Goal: Task Accomplishment & Management: Complete application form

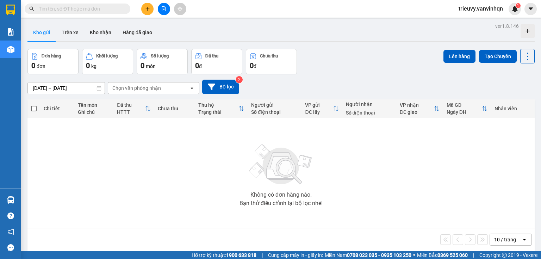
click at [148, 13] on button at bounding box center [147, 9] width 12 height 12
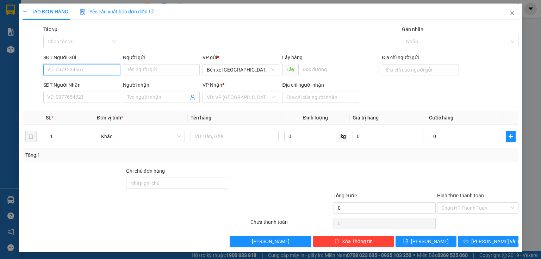
click at [92, 72] on input "SĐT Người Gửi" at bounding box center [81, 69] width 77 height 11
type input "0908782051"
drag, startPoint x: 74, startPoint y: 69, endPoint x: 74, endPoint y: 87, distance: 18.0
click at [74, 87] on form "SĐT Người Gửi 0908782051 0908782051 Người gửi Tên người gửi VP gửi * Bến xe [GE…" at bounding box center [270, 79] width 495 height 52
drag, startPoint x: 74, startPoint y: 87, endPoint x: 75, endPoint y: 69, distance: 18.7
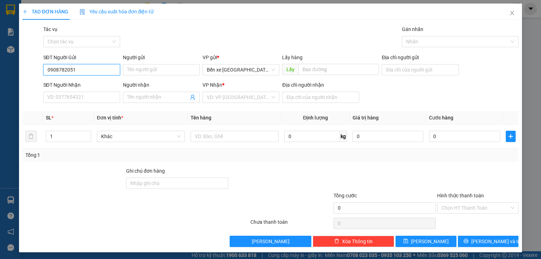
click at [75, 69] on input "0908782051" at bounding box center [81, 69] width 77 height 11
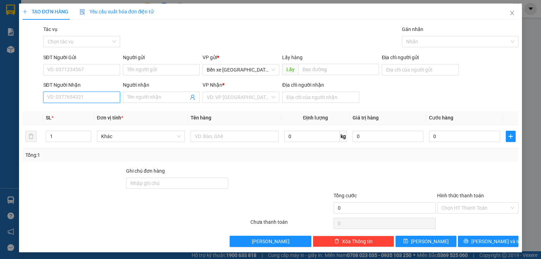
paste input "0908782051"
type input "0908782051"
click at [83, 100] on input "0908782051" at bounding box center [81, 96] width 77 height 11
click at [77, 113] on div "0908782051" at bounding box center [81, 111] width 68 height 8
type input "BXQN"
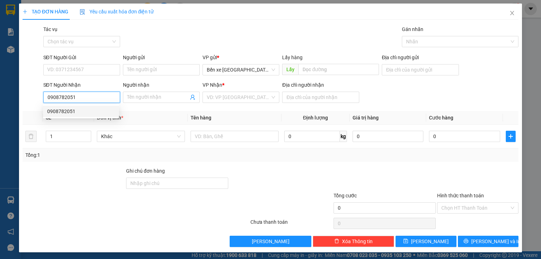
type input "cái mép"
type input "0908782051"
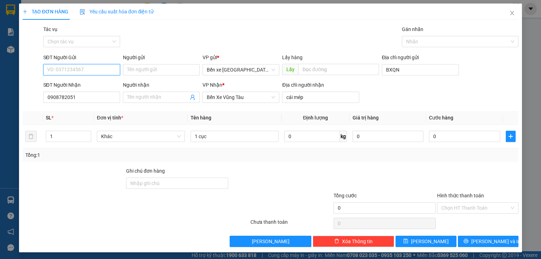
click at [87, 65] on input "SĐT Người Gửi" at bounding box center [81, 69] width 77 height 11
click at [81, 84] on div "0984813732" at bounding box center [81, 84] width 68 height 8
type input "0984813732"
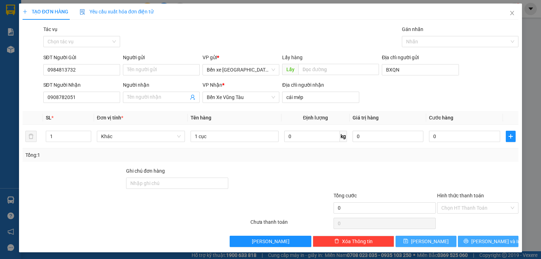
drag, startPoint x: 500, startPoint y: 242, endPoint x: 440, endPoint y: 240, distance: 60.2
click at [440, 242] on div "Lưu nháp Xóa Thông tin [PERSON_NAME] và In" at bounding box center [270, 240] width 497 height 11
click at [440, 240] on button "[PERSON_NAME]" at bounding box center [425, 240] width 61 height 11
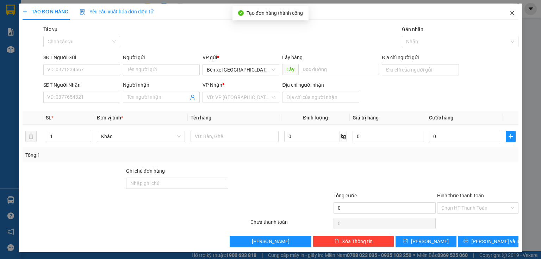
click at [503, 14] on span "Close" at bounding box center [512, 14] width 20 height 20
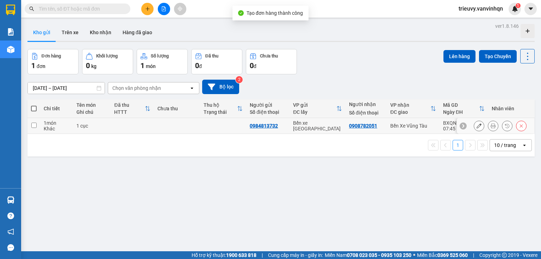
click at [76, 126] on div "1 cục" at bounding box center [91, 126] width 31 height 6
checkbox input "true"
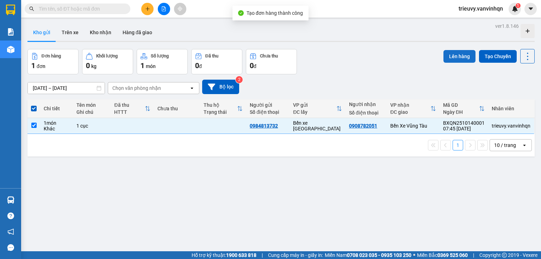
click at [453, 61] on button "Lên hàng" at bounding box center [459, 56] width 32 height 13
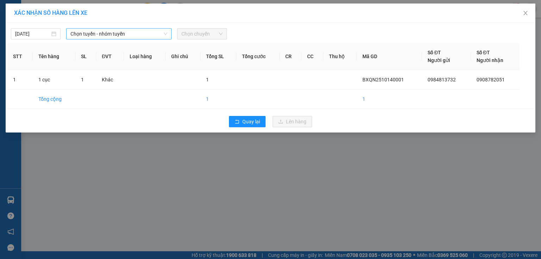
click at [79, 28] on div "Chọn tuyến - nhóm tuyến" at bounding box center [118, 33] width 105 height 11
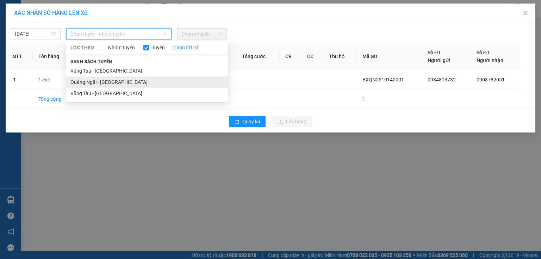
click at [86, 85] on li "Quảng Ngãi - [GEOGRAPHIC_DATA]" at bounding box center [147, 81] width 162 height 11
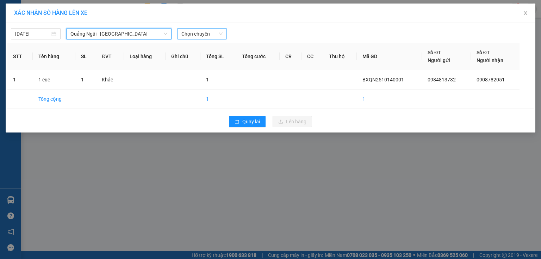
click at [196, 34] on span "Chọn chuyến" at bounding box center [201, 34] width 41 height 11
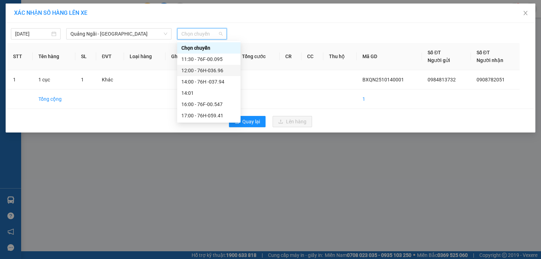
click at [210, 68] on div "12:00 - 76H-036.96" at bounding box center [208, 71] width 55 height 8
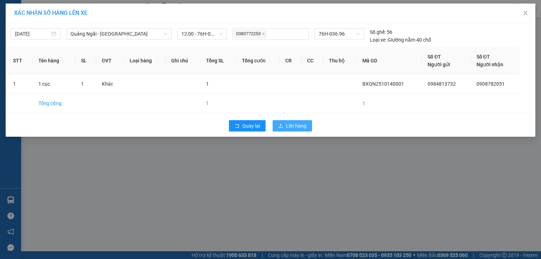
click at [287, 124] on span "Lên hàng" at bounding box center [296, 126] width 20 height 8
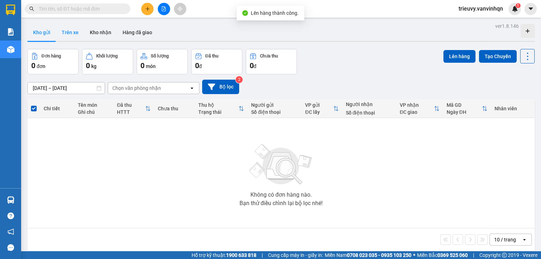
click at [69, 33] on button "Trên xe" at bounding box center [70, 32] width 28 height 17
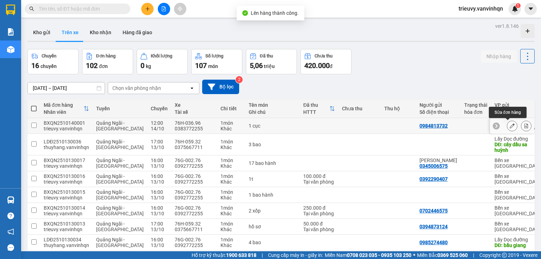
click at [511, 125] on button at bounding box center [512, 126] width 10 height 12
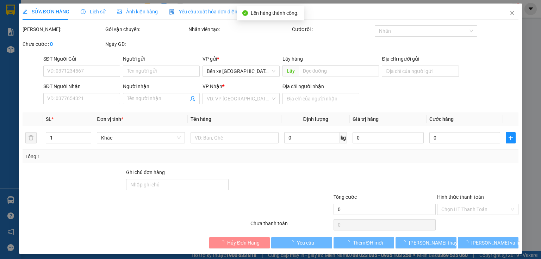
type input "0984813732"
type input "BXQN"
type input "0908782051"
type input "cái mép"
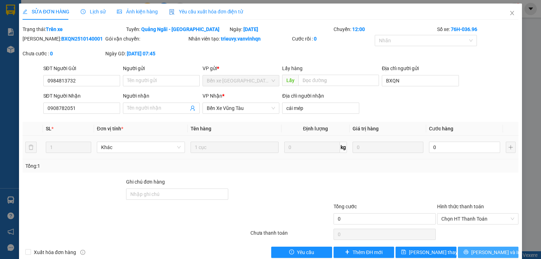
click at [494, 249] on span "[PERSON_NAME] và In" at bounding box center [495, 252] width 49 height 8
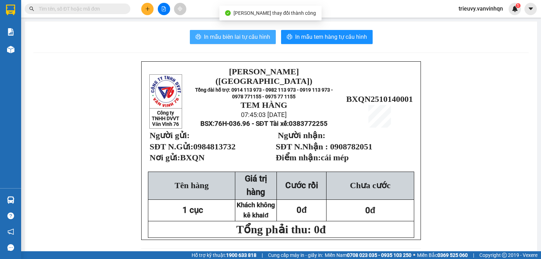
click at [239, 38] on span "In mẫu biên lai tự cấu hình" at bounding box center [237, 36] width 66 height 9
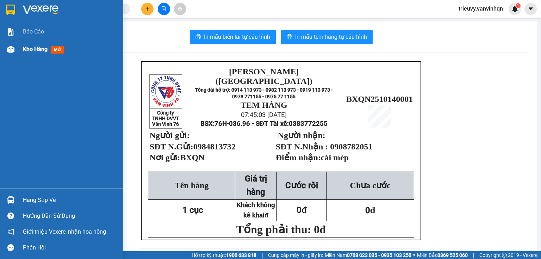
click at [29, 47] on span "Kho hàng" at bounding box center [35, 49] width 25 height 7
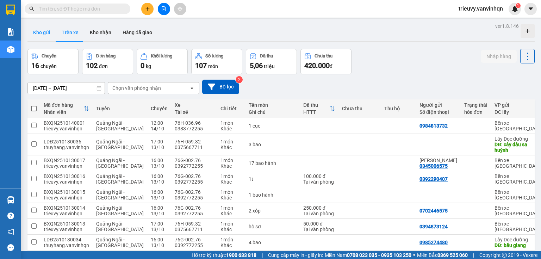
click at [51, 32] on button "Kho gửi" at bounding box center [41, 32] width 29 height 17
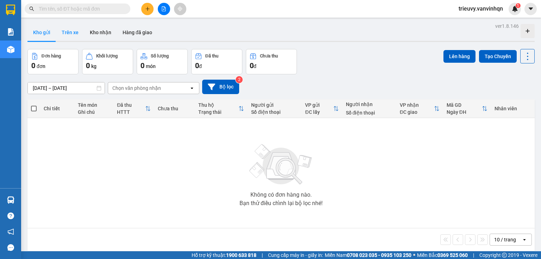
click at [68, 36] on button "Trên xe" at bounding box center [70, 32] width 28 height 17
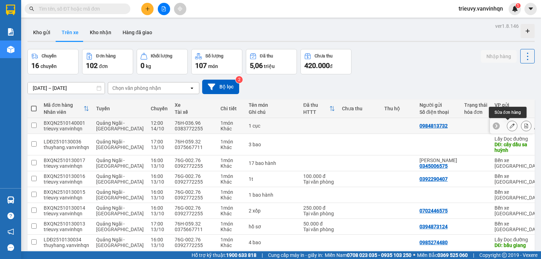
click at [509, 125] on icon at bounding box center [511, 125] width 5 height 5
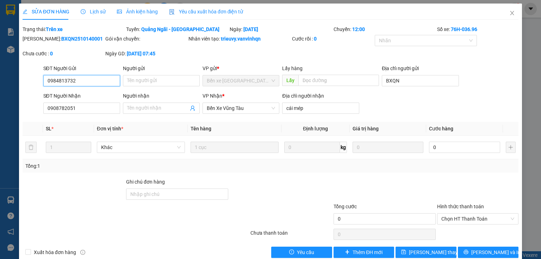
click at [107, 83] on input "0984813732" at bounding box center [81, 80] width 77 height 11
type input "0"
type input "0363758325"
drag, startPoint x: 463, startPoint y: 244, endPoint x: 466, endPoint y: 250, distance: 6.6
click at [466, 249] on div "Total Paid Fee 0 Total UnPaid Fee 0 Cash Collection Total Fee Trạng thái: Trên …" at bounding box center [270, 141] width 495 height 232
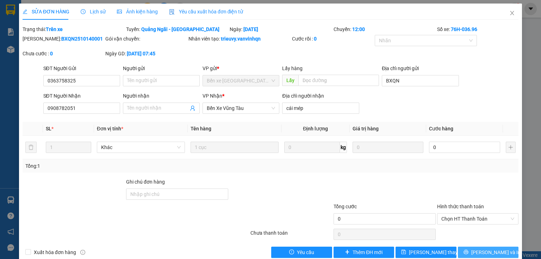
click at [466, 250] on button "[PERSON_NAME] và In" at bounding box center [487, 251] width 61 height 11
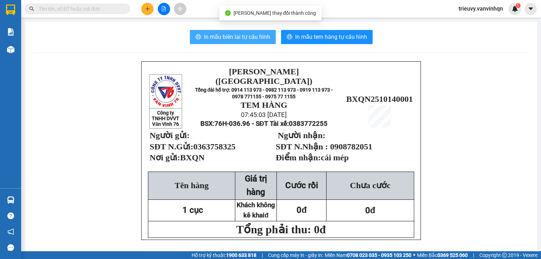
click at [255, 40] on span "In mẫu biên lai tự cấu hình" at bounding box center [237, 36] width 66 height 9
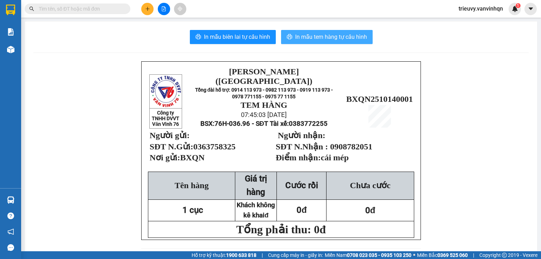
click at [345, 39] on span "In mẫu tem hàng tự cấu hình" at bounding box center [331, 36] width 72 height 9
click at [152, 11] on button at bounding box center [147, 9] width 12 height 12
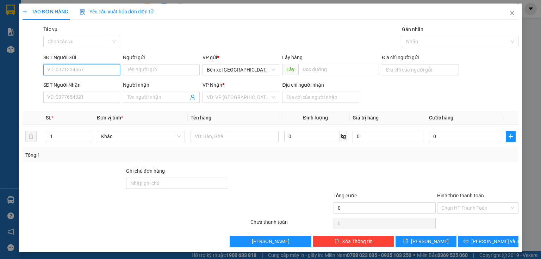
click at [91, 69] on input "SĐT Người Gửi" at bounding box center [81, 69] width 77 height 11
click at [58, 69] on input "0364788175" at bounding box center [81, 69] width 77 height 11
click at [231, 66] on span "Bến xe [GEOGRAPHIC_DATA]" at bounding box center [241, 69] width 68 height 11
type input "0364788175"
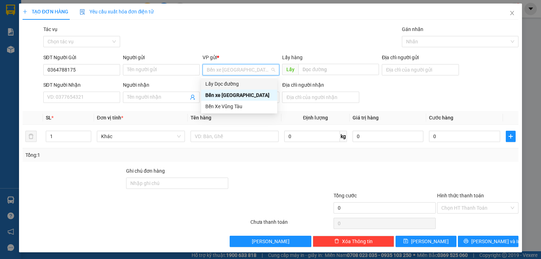
click at [231, 82] on div "Lấy Dọc đường" at bounding box center [239, 84] width 68 height 8
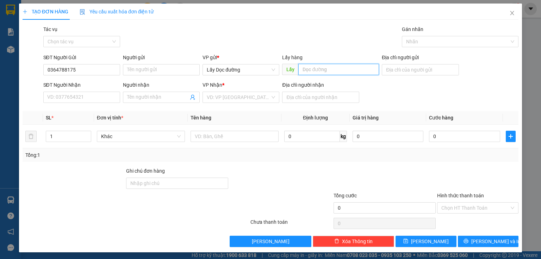
click at [366, 69] on input "text" at bounding box center [338, 69] width 81 height 11
type input "phu cat"
click at [233, 97] on input "search" at bounding box center [238, 97] width 63 height 11
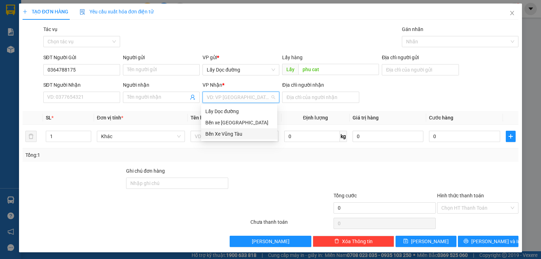
click at [235, 131] on div "Bến Xe Vũng Tàu" at bounding box center [239, 134] width 68 height 8
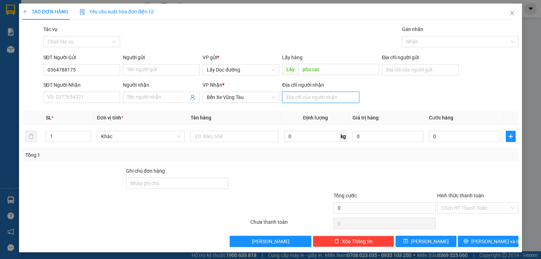
click at [297, 100] on input "Địa chỉ người nhận" at bounding box center [320, 96] width 77 height 11
type input "v"
type input "cho ben"
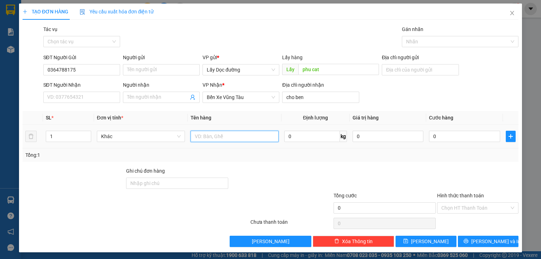
click at [232, 138] on input "text" at bounding box center [234, 136] width 88 height 11
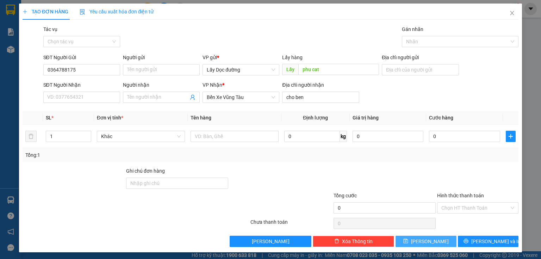
click at [413, 241] on button "[PERSON_NAME]" at bounding box center [425, 240] width 61 height 11
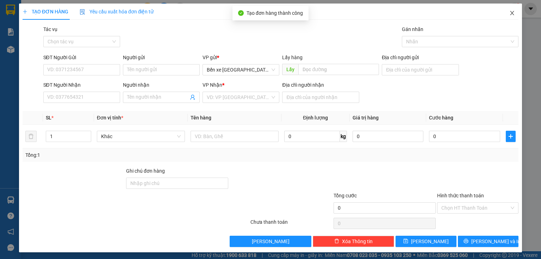
click at [510, 15] on icon "close" at bounding box center [512, 13] width 4 height 4
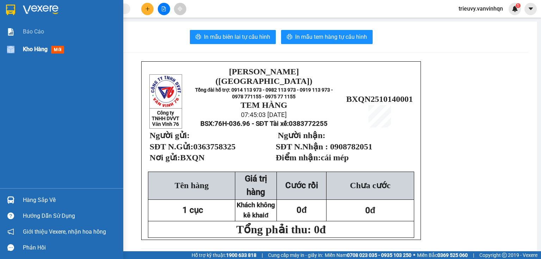
click at [18, 46] on div "Kho hàng mới" at bounding box center [61, 49] width 123 height 18
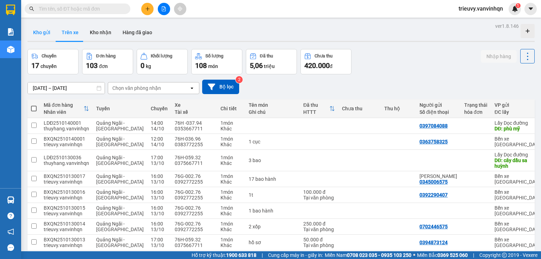
click at [48, 33] on button "Kho gửi" at bounding box center [41, 32] width 29 height 17
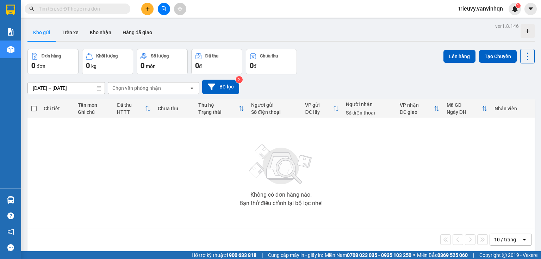
click at [118, 90] on div "Chọn văn phòng nhận" at bounding box center [136, 87] width 49 height 7
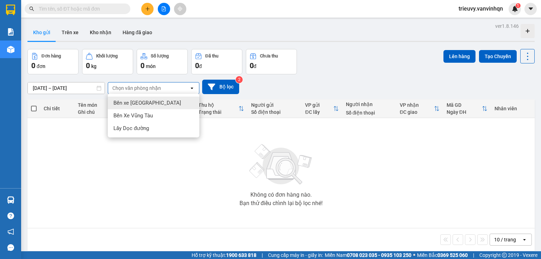
drag, startPoint x: 132, startPoint y: 101, endPoint x: 153, endPoint y: 96, distance: 21.2
click at [133, 101] on span "Bến xe [GEOGRAPHIC_DATA]" at bounding box center [147, 102] width 68 height 7
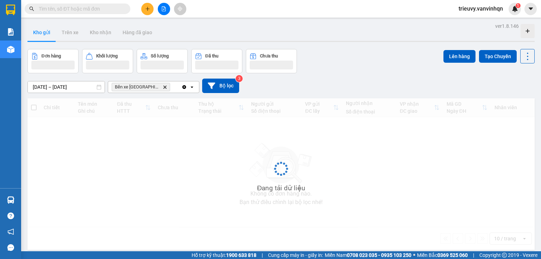
click at [170, 90] on div "Bến xe [GEOGRAPHIC_DATA] Delete" at bounding box center [144, 86] width 73 height 11
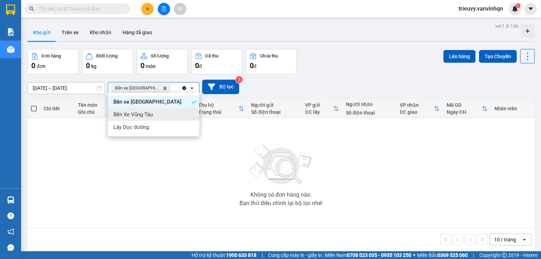
click at [163, 115] on div "Bến Xe Vũng Tàu" at bounding box center [153, 114] width 91 height 13
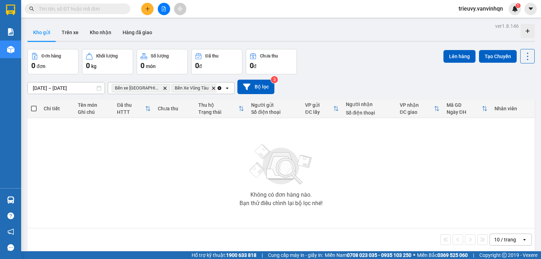
click at [216, 83] on div "Clear all open" at bounding box center [225, 87] width 18 height 11
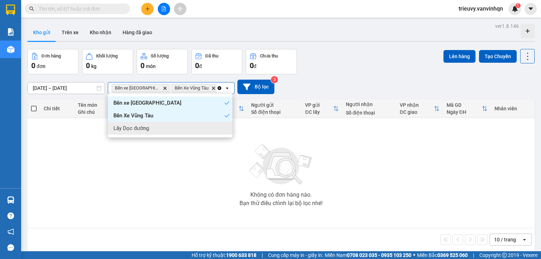
drag, startPoint x: 194, startPoint y: 127, endPoint x: 242, endPoint y: 105, distance: 52.6
click at [195, 127] on div "Lấy Dọc đường" at bounding box center [170, 128] width 125 height 13
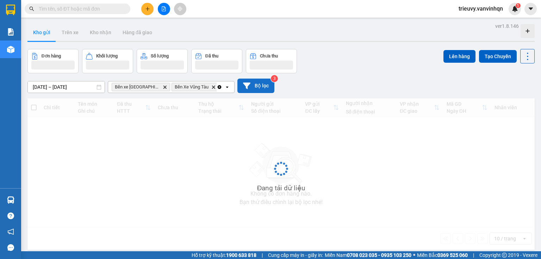
click at [263, 84] on button "Bộ lọc" at bounding box center [255, 85] width 37 height 14
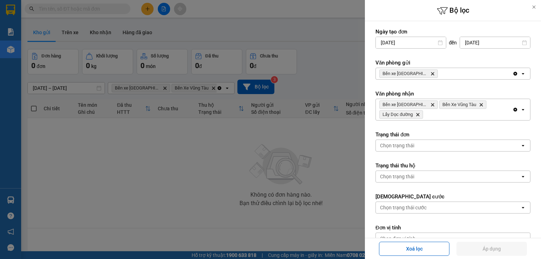
click at [447, 76] on div "Bến xe [GEOGRAPHIC_DATA] Delete" at bounding box center [443, 73] width 137 height 11
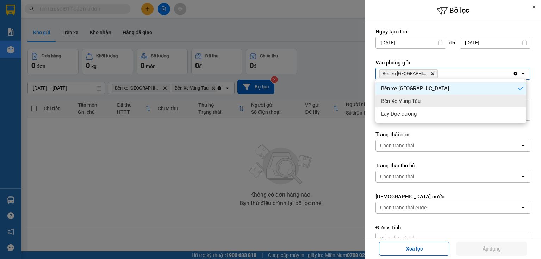
click at [447, 106] on div "Bến Xe Vũng Tàu" at bounding box center [450, 101] width 151 height 13
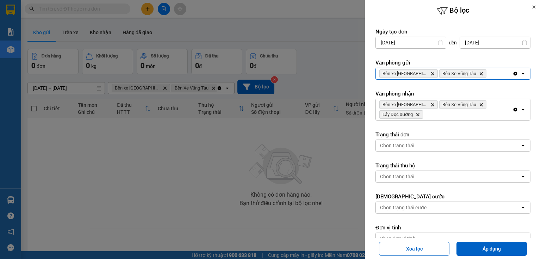
click at [491, 75] on div "Bến xe Quảng Ngãi Delete Bến Xe Vũng Tàu Delete" at bounding box center [443, 73] width 137 height 11
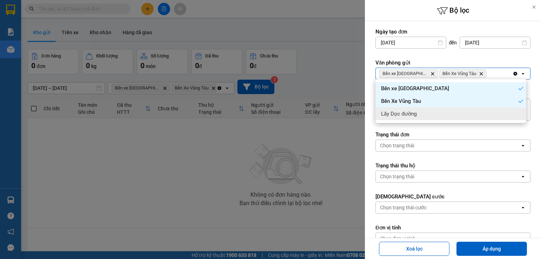
click at [478, 115] on div "Lấy Dọc đường" at bounding box center [450, 113] width 151 height 13
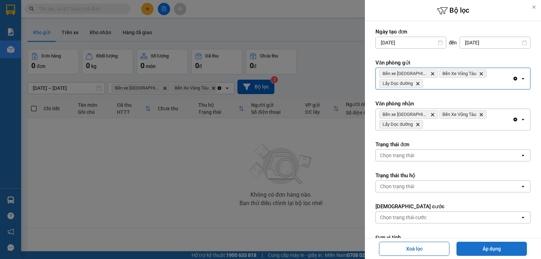
click at [494, 251] on button "Áp dụng" at bounding box center [491, 248] width 70 height 14
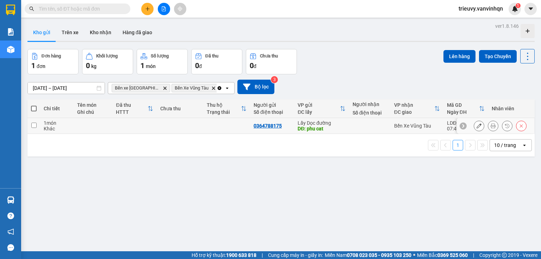
click at [232, 126] on td at bounding box center [226, 126] width 47 height 16
checkbox input "true"
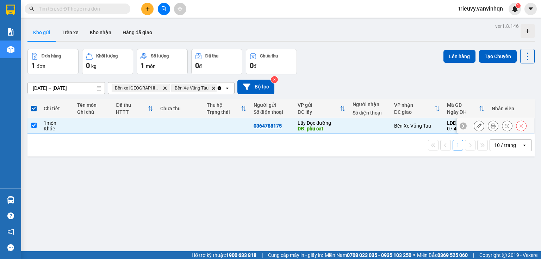
click at [476, 125] on icon at bounding box center [478, 125] width 5 height 5
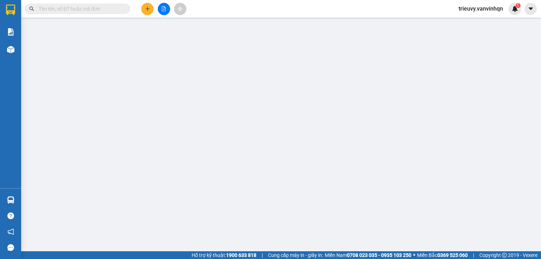
type input "0364788175"
type input "phu cat"
type input "cho ben"
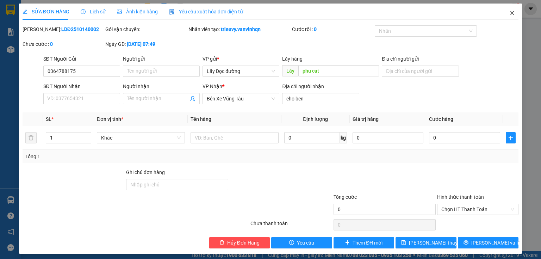
click at [502, 13] on span "Close" at bounding box center [512, 14] width 20 height 20
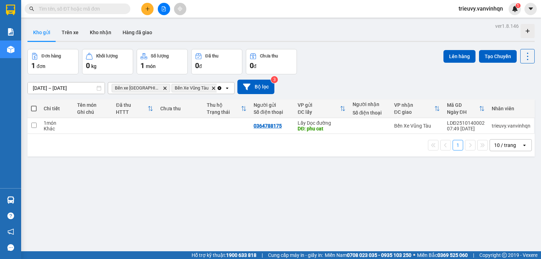
click at [340, 134] on div "1 10 / trang open" at bounding box center [280, 145] width 507 height 23
click at [340, 128] on div "DĐ: phu cat" at bounding box center [321, 129] width 48 height 6
checkbox input "true"
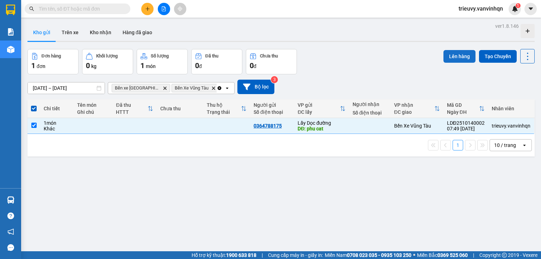
click at [450, 59] on button "Lên hàng" at bounding box center [459, 56] width 32 height 13
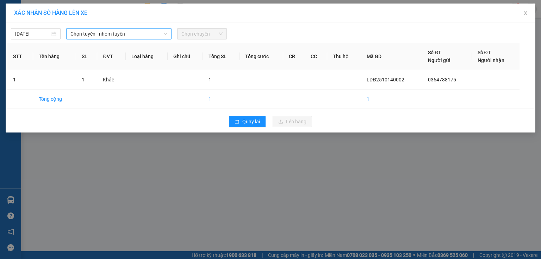
click at [136, 35] on span "Chọn tuyến - nhóm tuyến" at bounding box center [118, 34] width 97 height 11
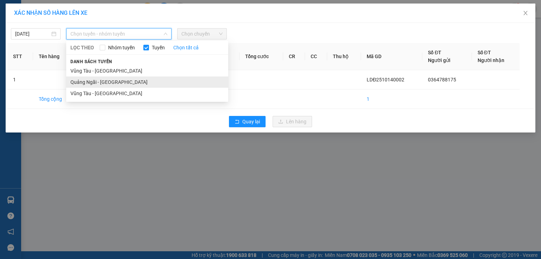
click at [132, 83] on li "Quảng Ngãi - [GEOGRAPHIC_DATA]" at bounding box center [147, 81] width 162 height 11
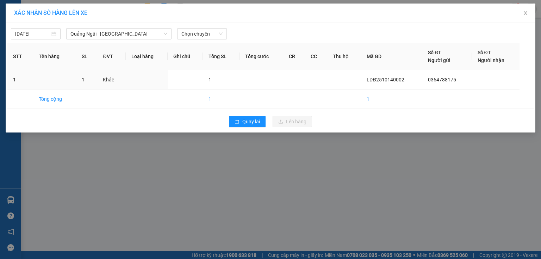
click at [197, 40] on div "[DATE] [GEOGRAPHIC_DATA] - [GEOGRAPHIC_DATA] LỌC THEO Nhóm tuyến Tuyến Chọn tất…" at bounding box center [270, 77] width 529 height 109
click at [197, 31] on span "Chọn chuyến" at bounding box center [201, 34] width 41 height 11
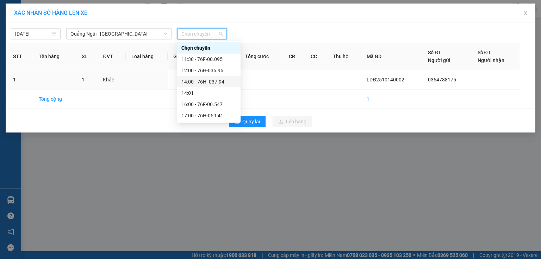
click at [204, 83] on div "14:00 - 76H -037.94" at bounding box center [208, 82] width 55 height 8
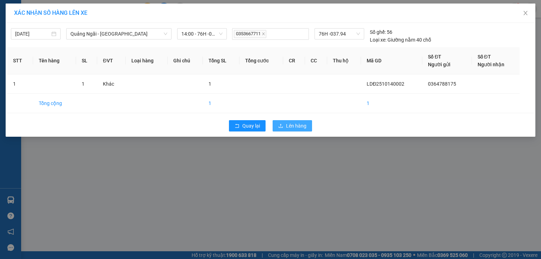
click at [278, 125] on icon "upload" at bounding box center [280, 125] width 5 height 5
